Goal: Task Accomplishment & Management: Use online tool/utility

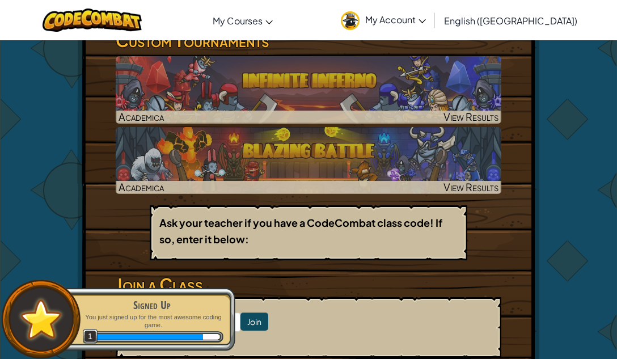
scroll to position [206, 0]
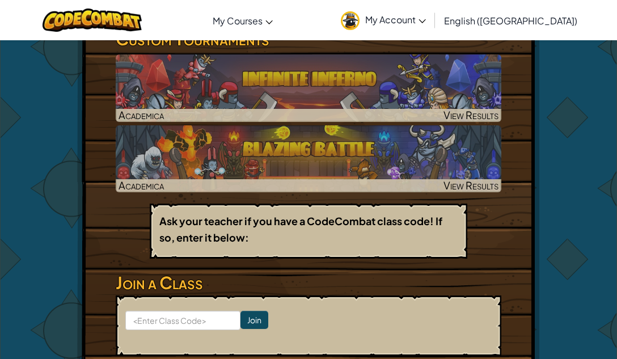
click at [222, 291] on h3 "Join a Class" at bounding box center [308, 283] width 385 height 26
click at [236, 243] on b "Ask your teacher if you have a CodeCombat class code! If so, enter it below:" at bounding box center [300, 228] width 283 height 29
click at [235, 320] on input at bounding box center [182, 320] width 115 height 19
click at [231, 321] on input at bounding box center [182, 320] width 115 height 19
click at [261, 323] on input "Join" at bounding box center [254, 320] width 28 height 18
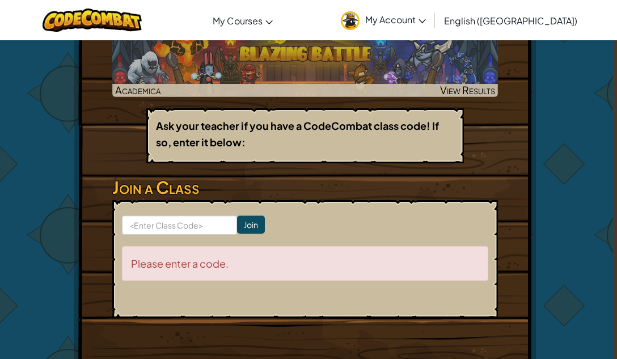
scroll to position [303, 2]
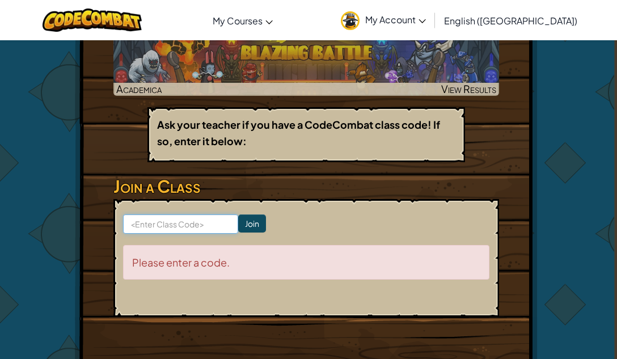
click at [165, 227] on input at bounding box center [180, 223] width 115 height 19
click at [136, 219] on input at bounding box center [180, 223] width 115 height 19
click at [124, 221] on input at bounding box center [180, 223] width 115 height 19
click at [34, 32] on div "Toggle navigation My Courses CodeCombat Classroom Ozaria Classroom AI League Es…" at bounding box center [308, 20] width 622 height 40
click at [191, 253] on div "Please enter a code." at bounding box center [306, 262] width 366 height 35
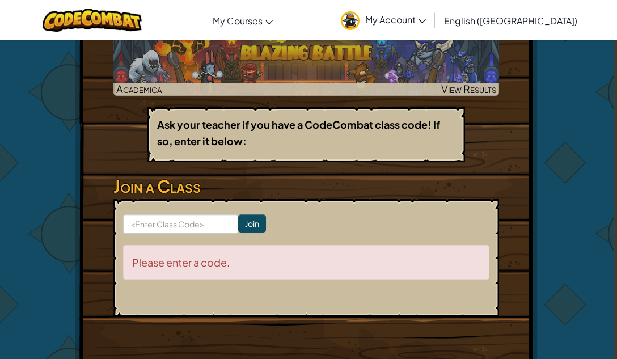
click at [181, 266] on div "Please enter a code." at bounding box center [306, 262] width 366 height 35
click at [171, 273] on div "Please enter a code." at bounding box center [306, 262] width 366 height 35
click at [265, 222] on input "Join" at bounding box center [252, 223] width 28 height 18
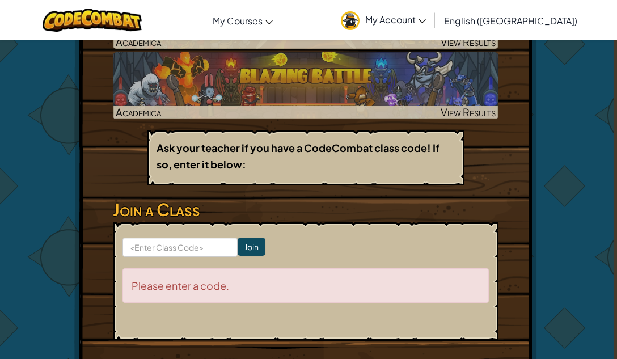
click at [298, 166] on p "Ask your teacher if you have a CodeCombat class code! If so, enter it below:" at bounding box center [305, 155] width 298 height 33
click at [290, 171] on p "Ask your teacher if you have a CodeCombat class code! If so, enter it below:" at bounding box center [305, 155] width 298 height 33
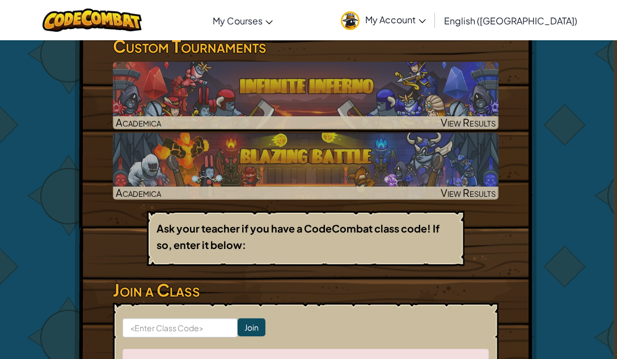
click at [201, 53] on h3 "Custom Tournaments" at bounding box center [305, 46] width 385 height 26
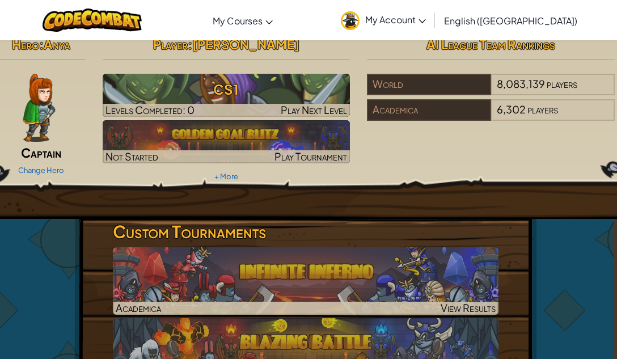
scroll to position [0, 3]
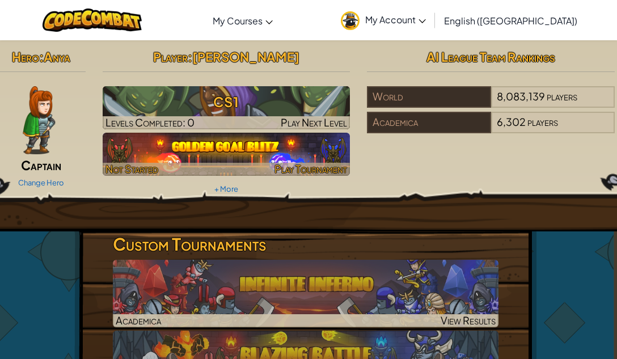
click at [239, 147] on img at bounding box center [227, 154] width 248 height 43
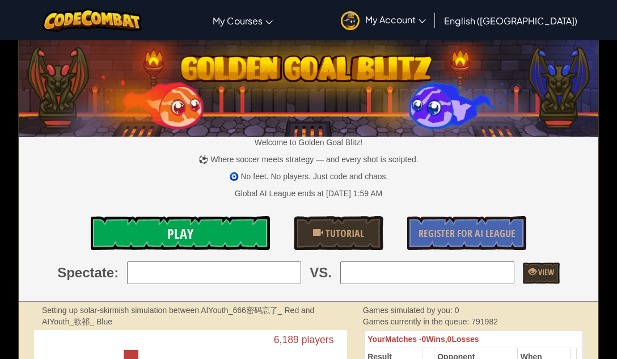
click at [209, 225] on link "Play" at bounding box center [180, 233] width 179 height 34
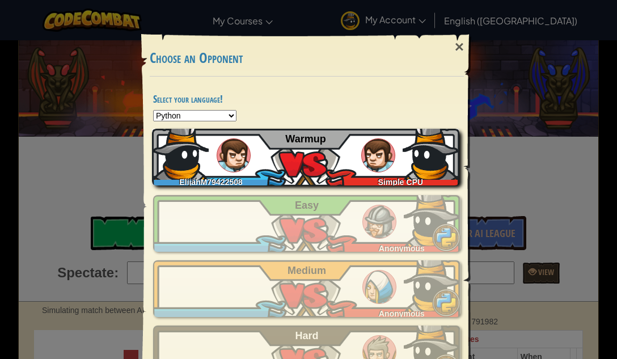
click at [418, 157] on img at bounding box center [430, 151] width 57 height 57
